Goal: Task Accomplishment & Management: Manage account settings

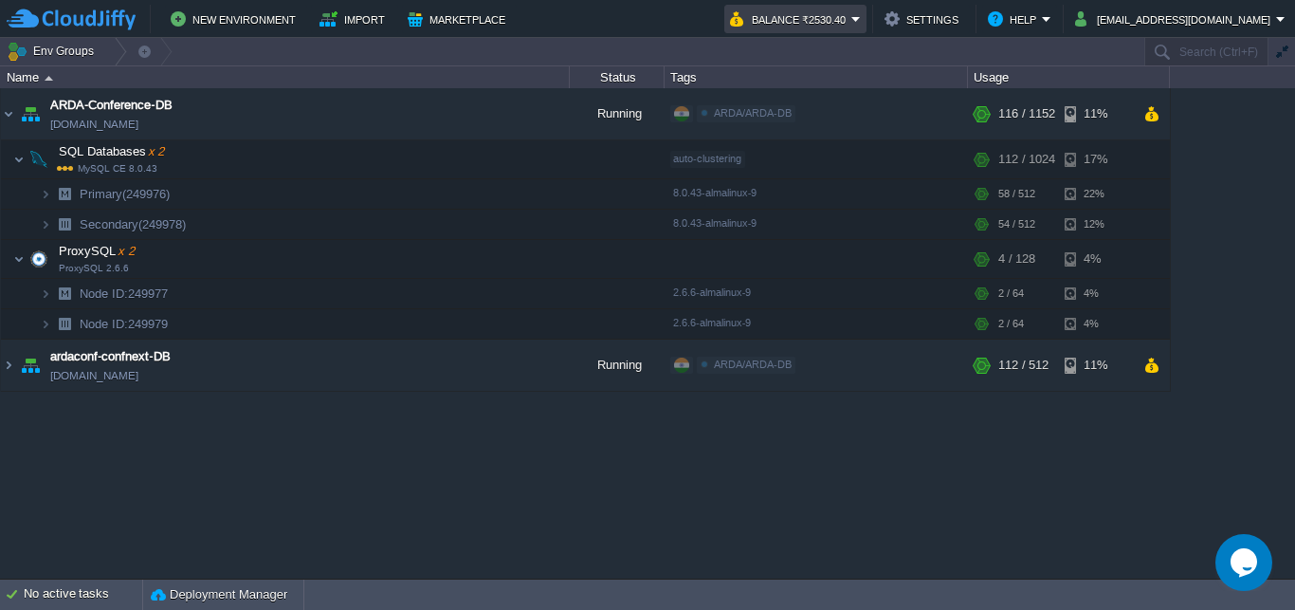
click at [851, 18] on button "Balance ₹2530.40" at bounding box center [790, 19] width 121 height 23
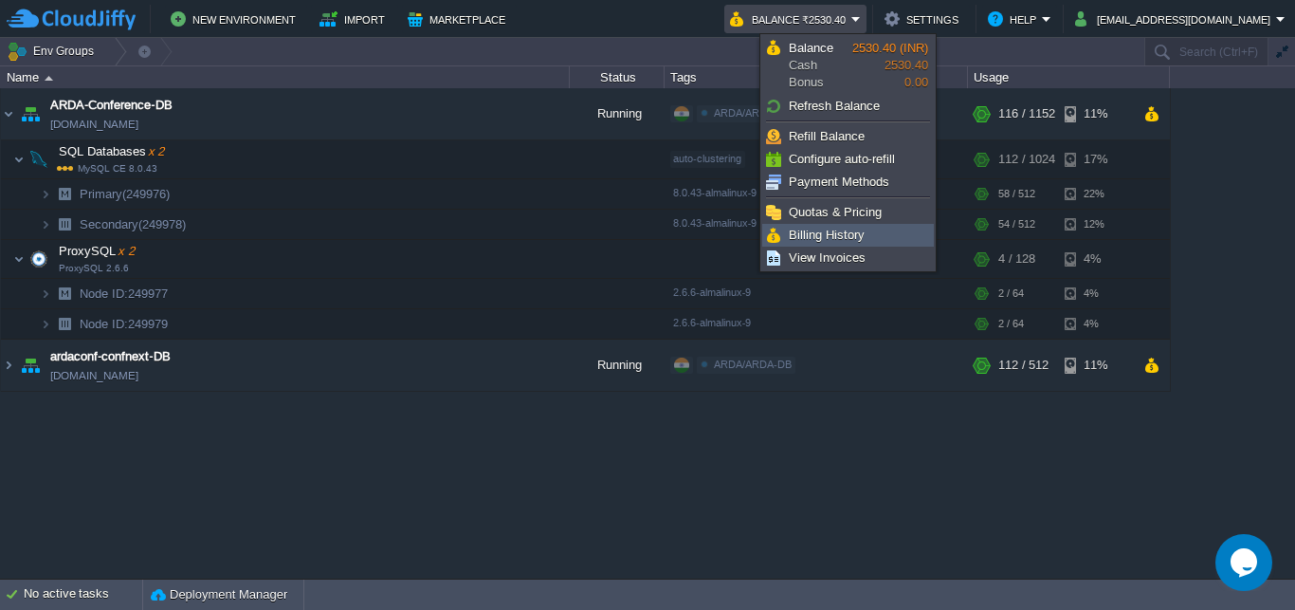
click at [849, 230] on span "Billing History" at bounding box center [827, 235] width 76 height 14
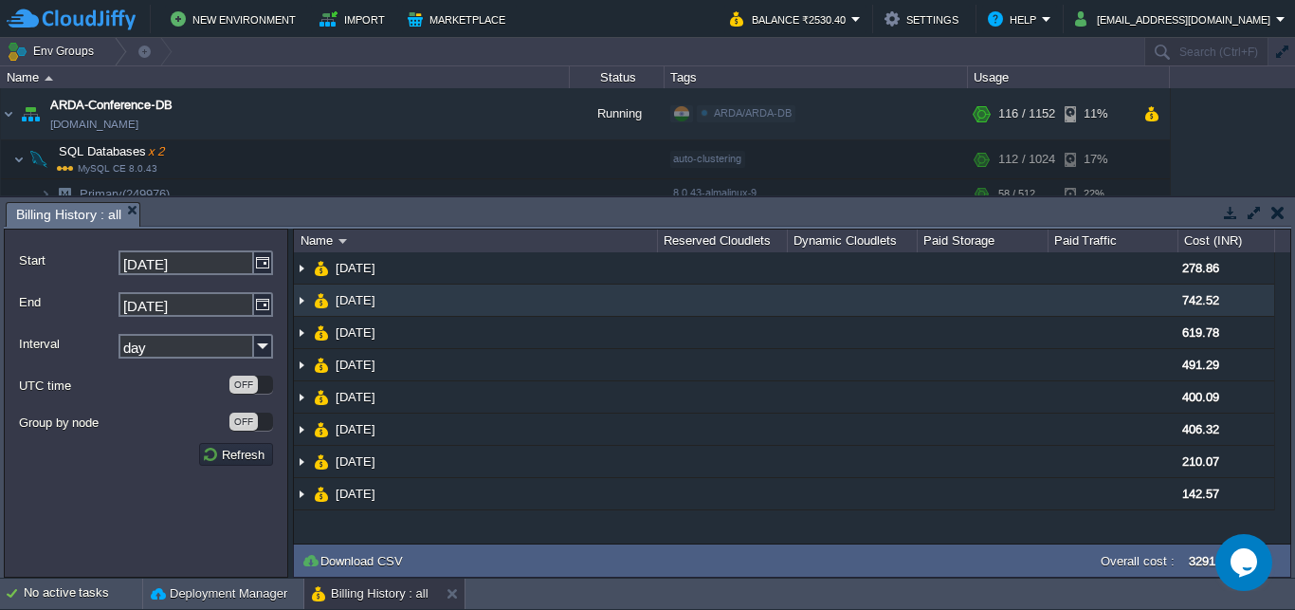
click at [302, 300] on img at bounding box center [301, 299] width 15 height 31
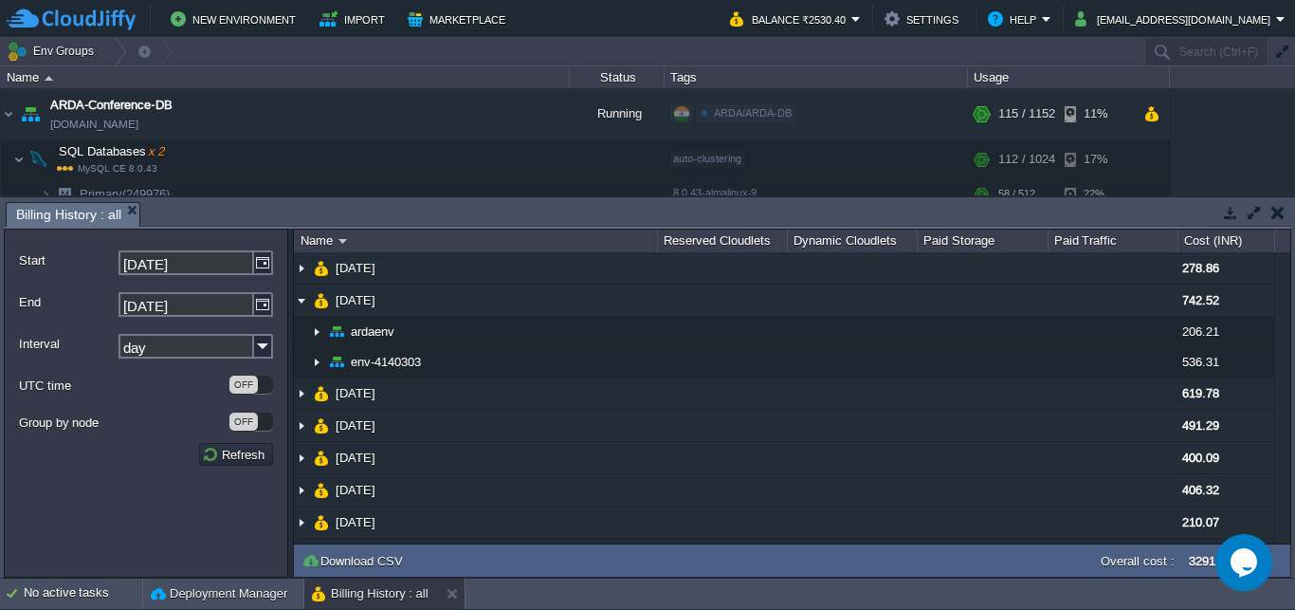
click at [1273, 220] on button "button" at bounding box center [1277, 212] width 13 height 17
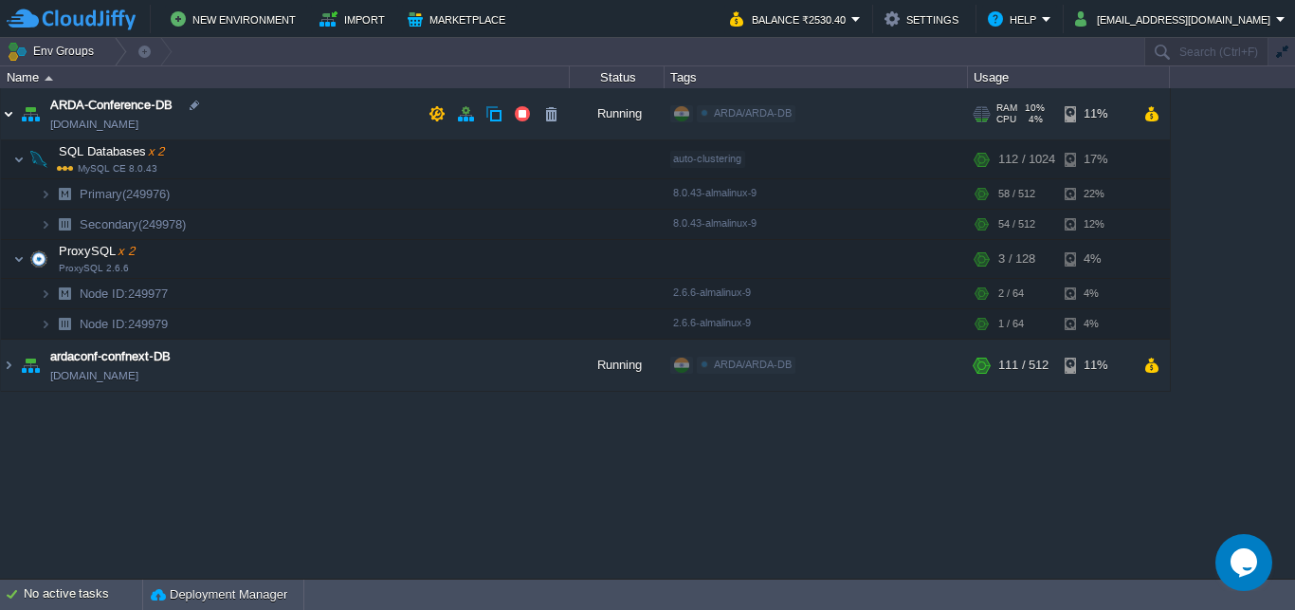
click at [13, 120] on img at bounding box center [8, 113] width 15 height 51
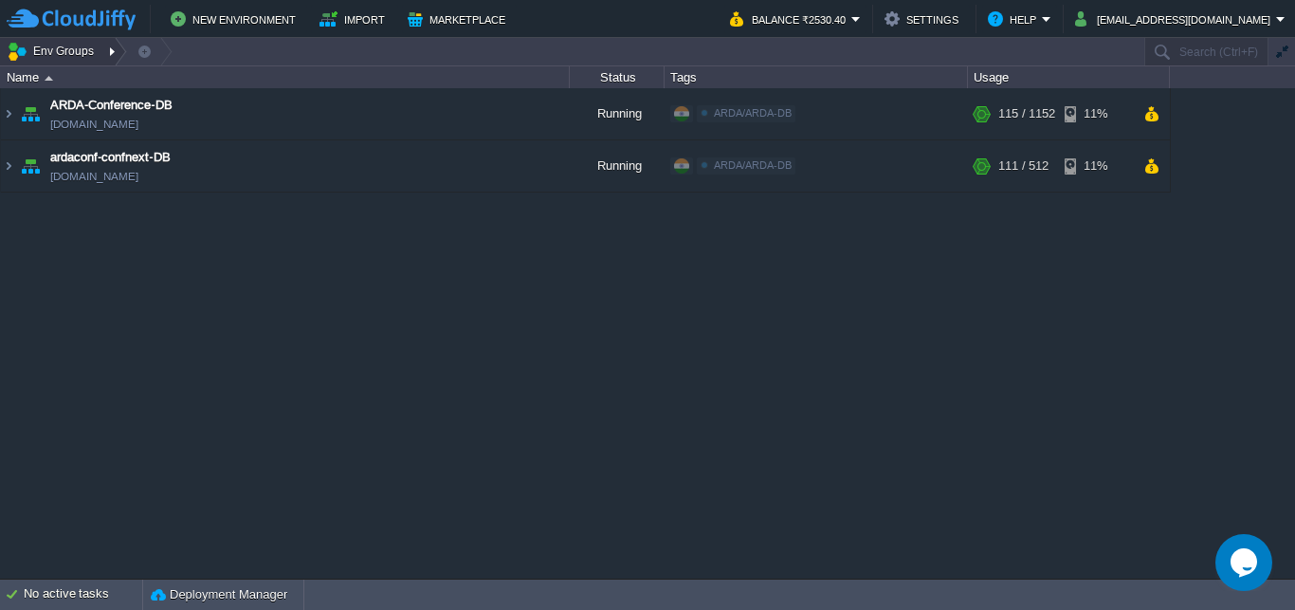
click at [107, 52] on div at bounding box center [114, 51] width 26 height 27
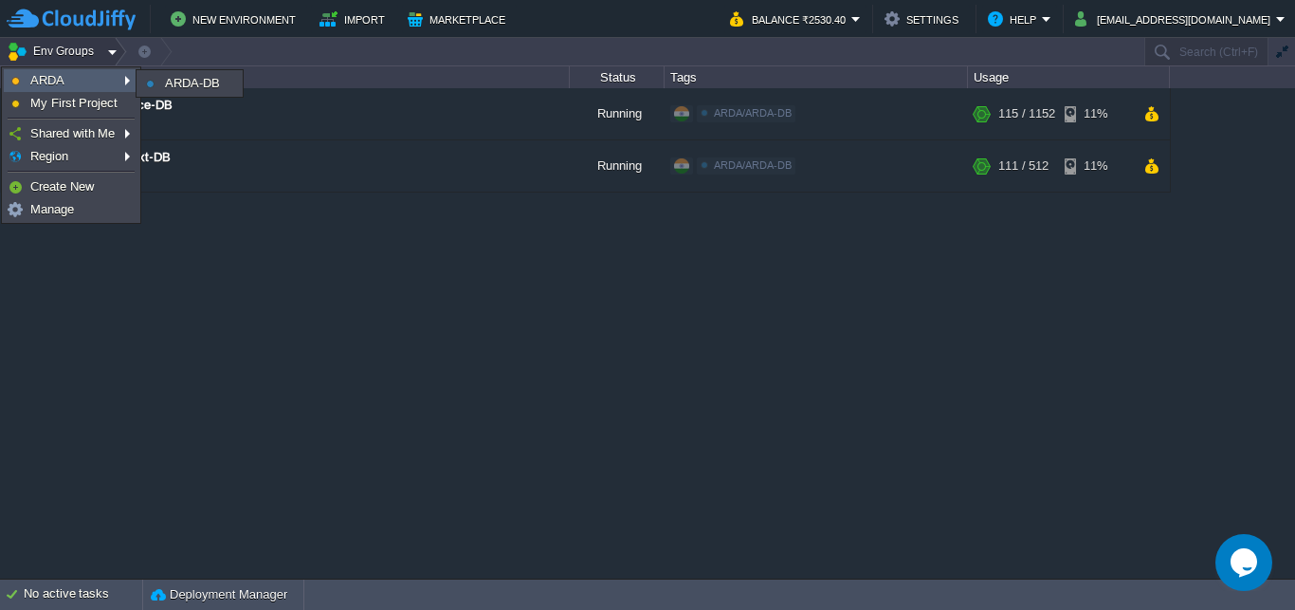
click at [107, 76] on link "ARDA" at bounding box center [71, 80] width 133 height 21
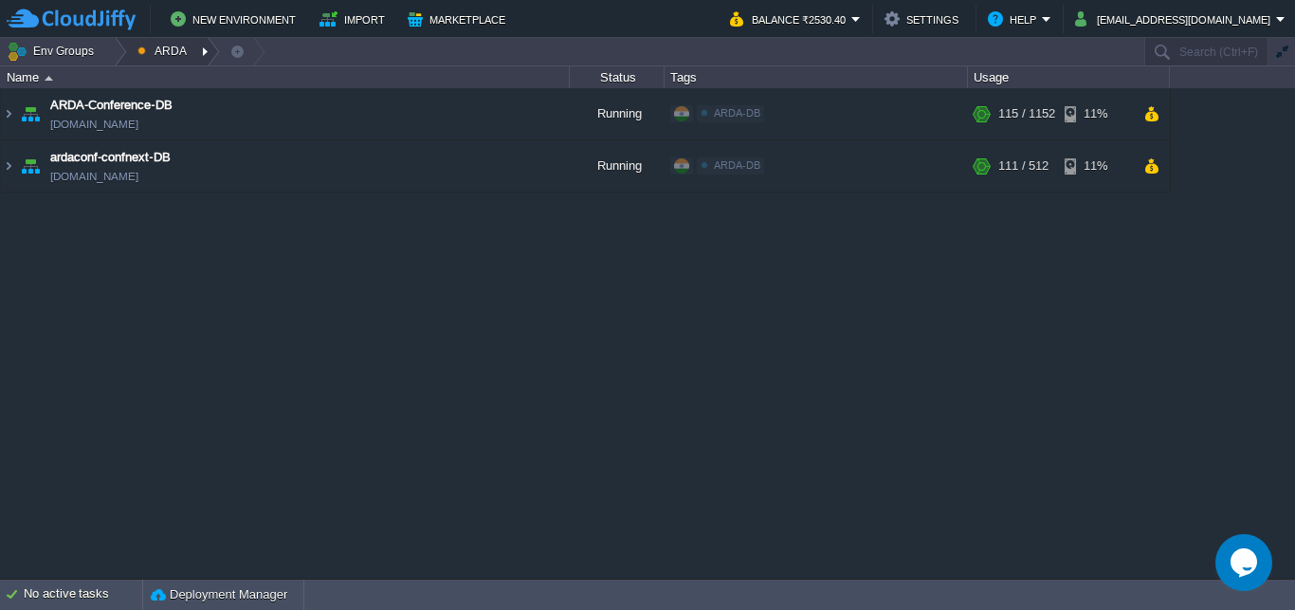
click at [198, 47] on div at bounding box center [207, 51] width 26 height 27
click at [199, 76] on span "ARDA-DB" at bounding box center [181, 80] width 55 height 14
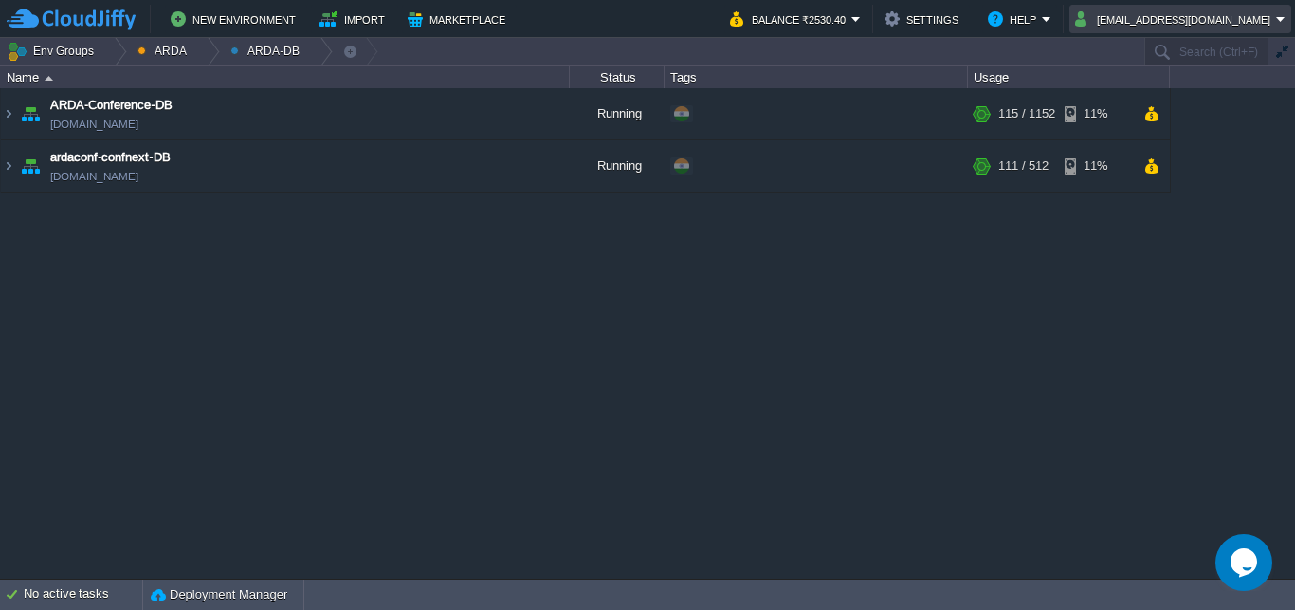
click at [1230, 7] on td "[EMAIL_ADDRESS][DOMAIN_NAME]" at bounding box center [1180, 19] width 222 height 28
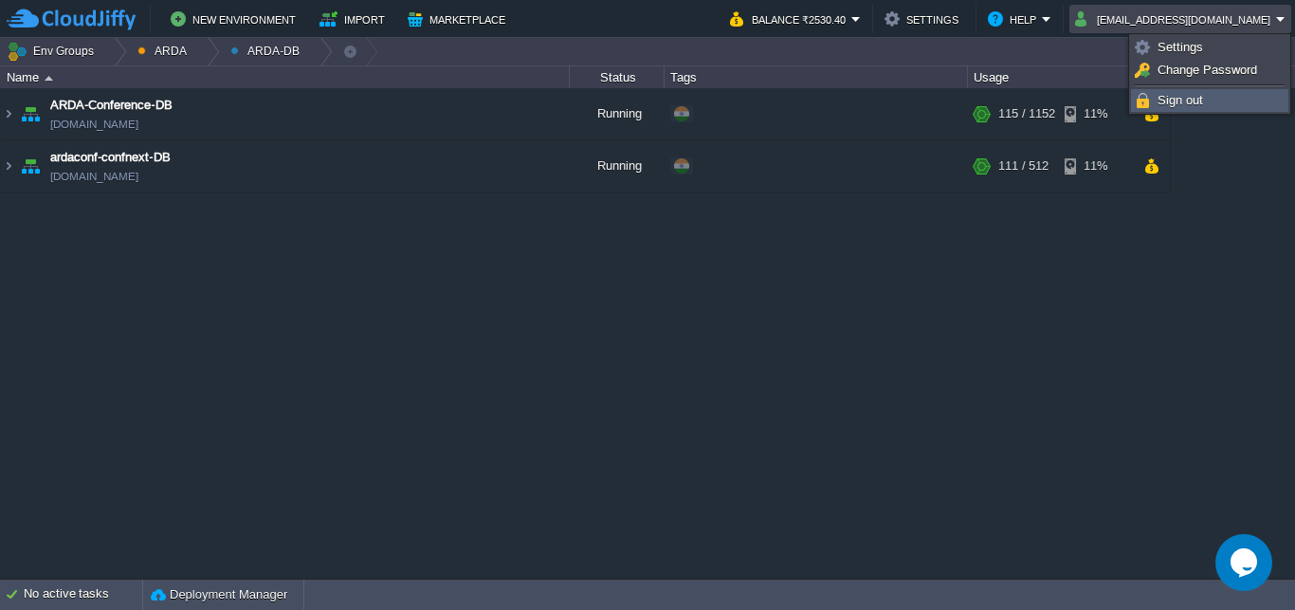
click at [1189, 107] on span "Sign out" at bounding box center [1180, 100] width 46 height 14
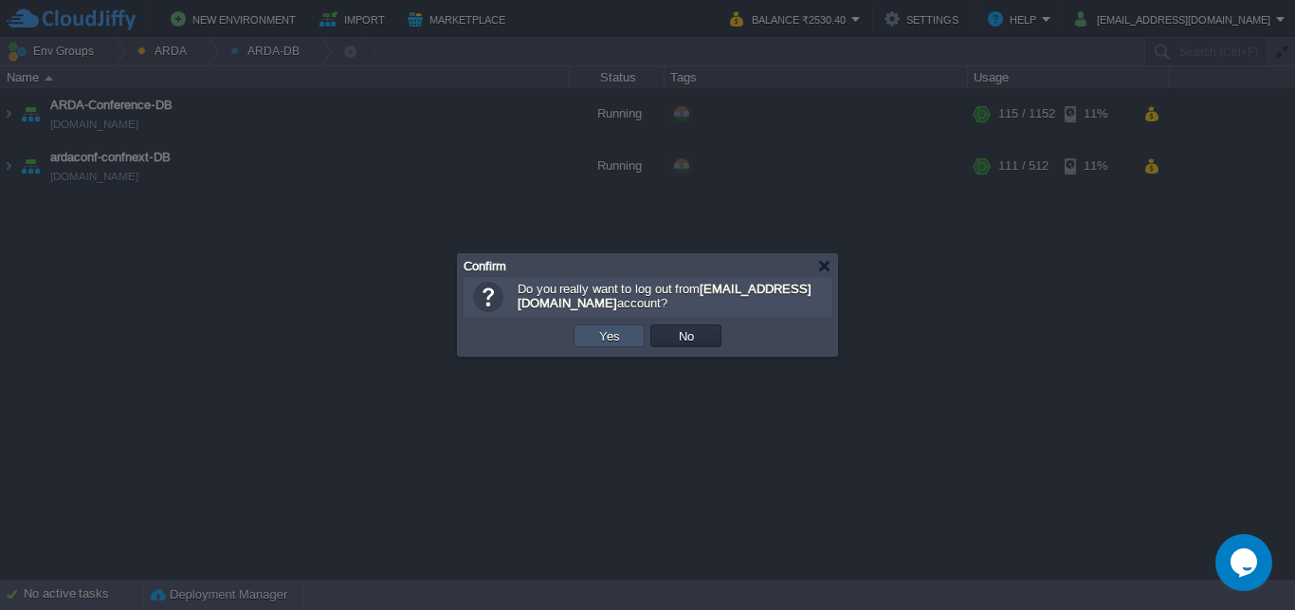
click at [620, 332] on button "Yes" at bounding box center [609, 335] width 32 height 17
